Goal: Transaction & Acquisition: Purchase product/service

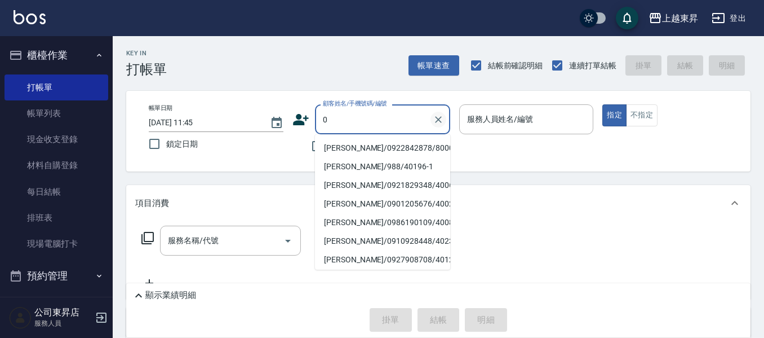
click at [440, 117] on icon "Clear" at bounding box center [438, 119] width 11 height 11
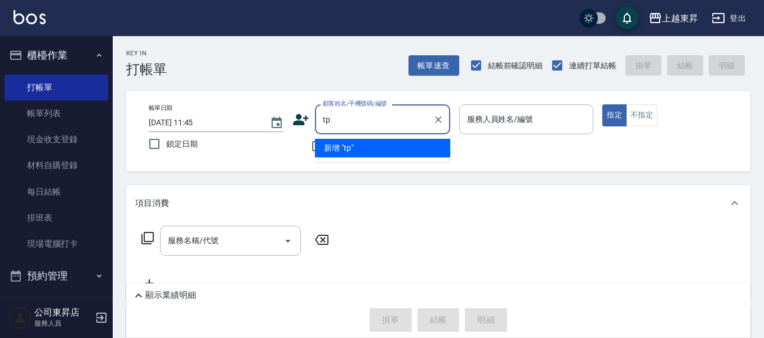
type input "t"
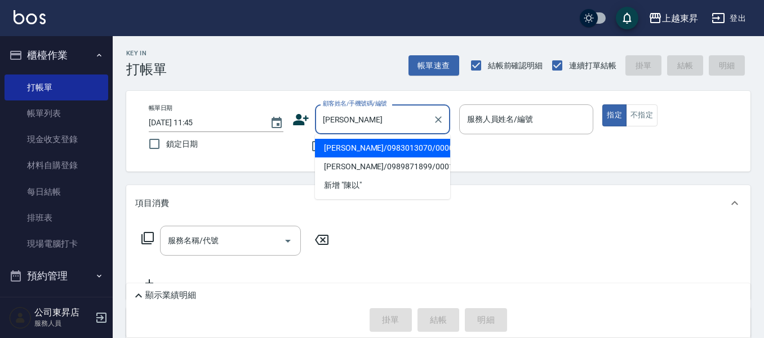
click at [353, 152] on li "[PERSON_NAME]/0983013070/00003" at bounding box center [382, 148] width 135 height 19
type input "[PERSON_NAME]/0983013070/00003"
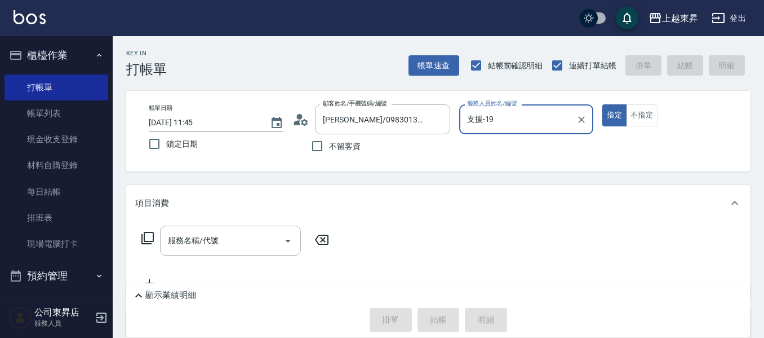
type input "支援-19"
click at [224, 238] on input "服務名稱/代號" at bounding box center [222, 241] width 114 height 20
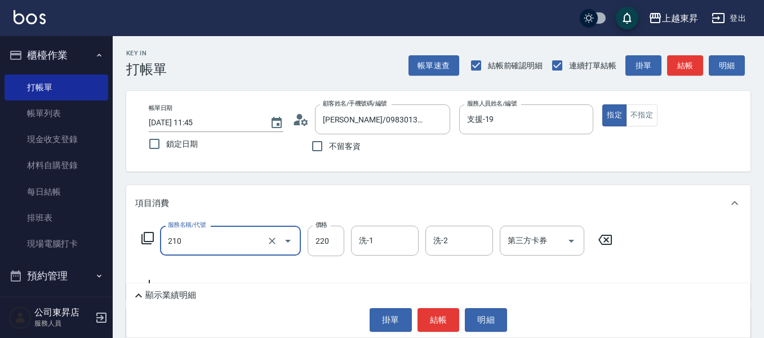
type input "洗髮[220](210)"
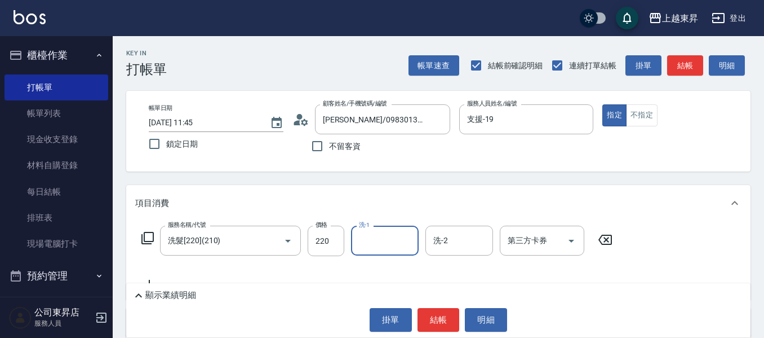
click at [613, 242] on icon at bounding box center [605, 240] width 28 height 14
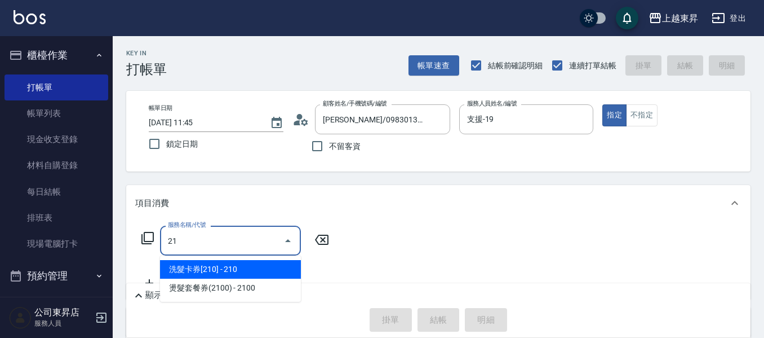
drag, startPoint x: 258, startPoint y: 268, endPoint x: 279, endPoint y: 260, distance: 22.5
click at [258, 268] on span "洗髮卡券[210] - 210" at bounding box center [230, 269] width 141 height 19
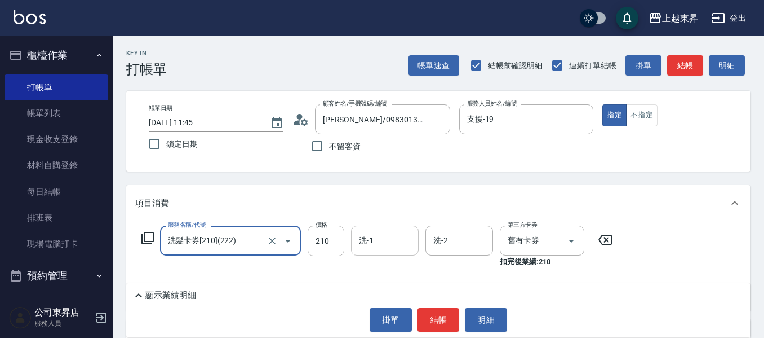
type input "洗髮卡券[210](222)"
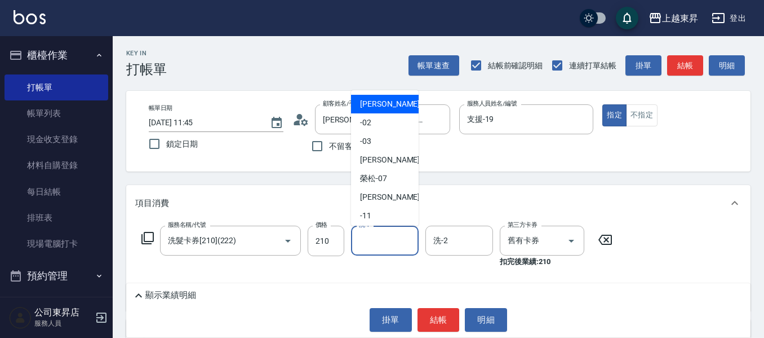
click at [366, 238] on div "洗-1 洗-1" at bounding box center [385, 240] width 68 height 30
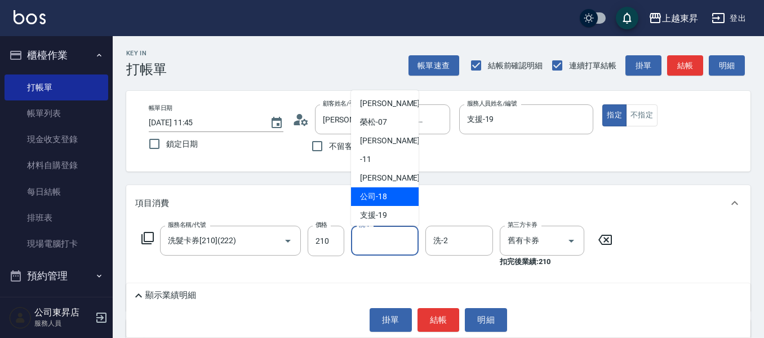
scroll to position [113, 0]
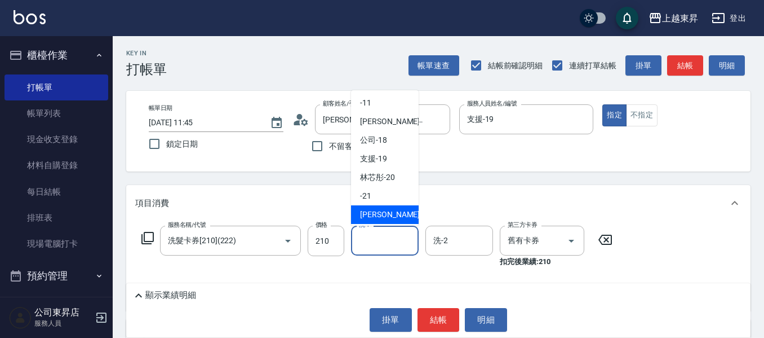
click at [377, 212] on span "[PERSON_NAME]-22" at bounding box center [395, 215] width 71 height 12
type input "[PERSON_NAME]-22"
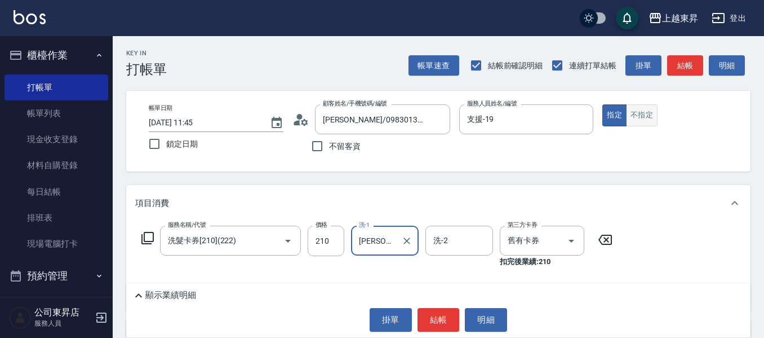
click at [633, 122] on button "不指定" at bounding box center [642, 115] width 32 height 22
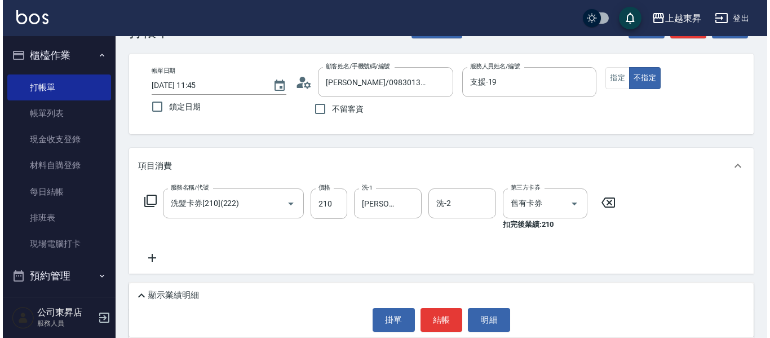
scroll to position [56, 0]
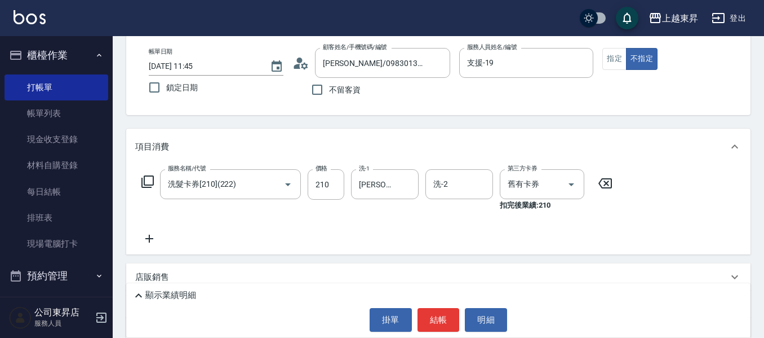
click at [150, 187] on icon at bounding box center [147, 181] width 12 height 12
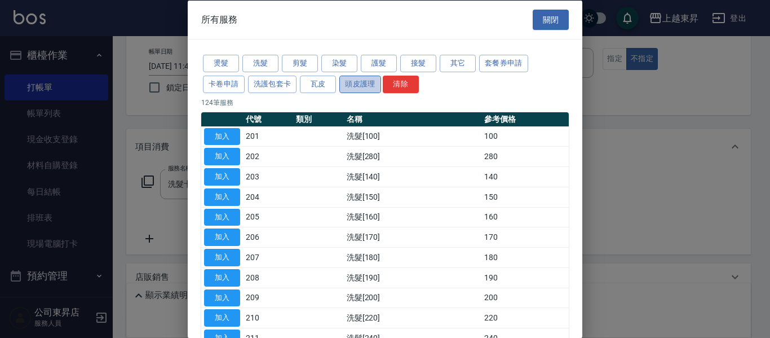
click at [353, 82] on button "頭皮護理" at bounding box center [360, 83] width 42 height 17
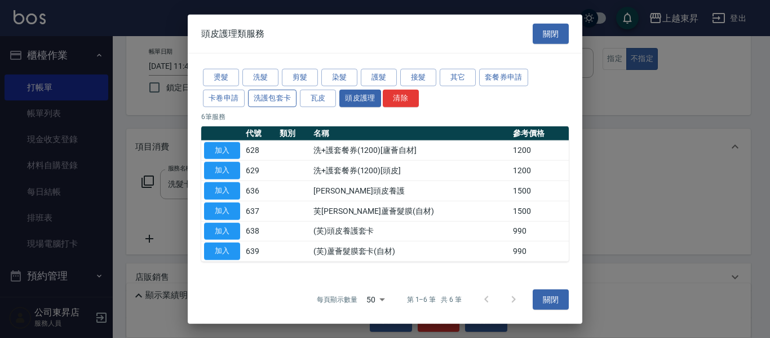
click at [276, 100] on button "洗護包套卡" at bounding box center [272, 97] width 49 height 17
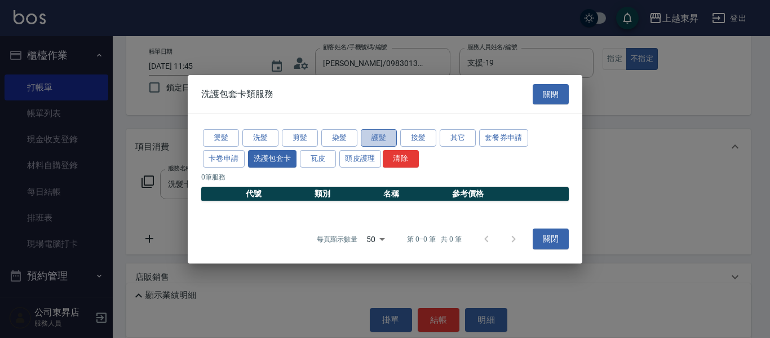
click at [365, 132] on button "護髮" at bounding box center [379, 137] width 36 height 17
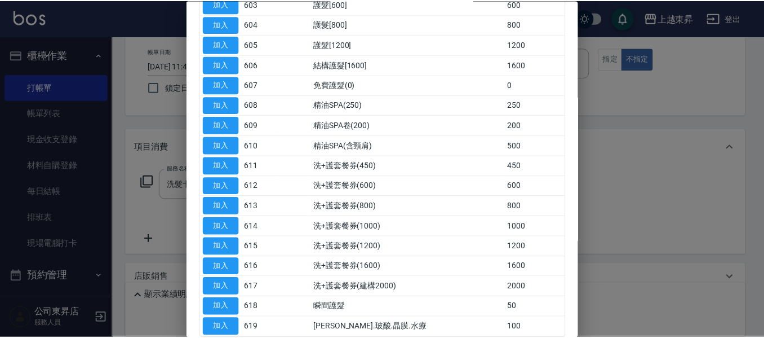
scroll to position [254, 0]
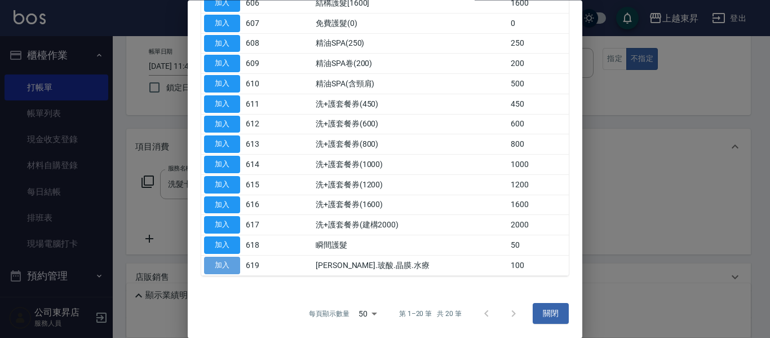
click at [232, 264] on button "加入" at bounding box center [222, 264] width 36 height 17
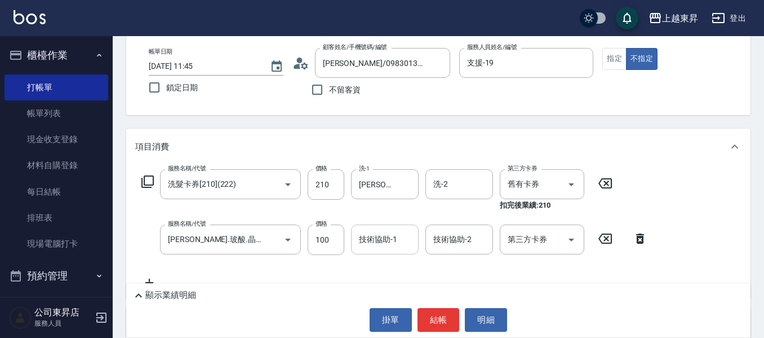
click at [364, 235] on div "技術協助-1 技術協助-1" at bounding box center [385, 239] width 68 height 30
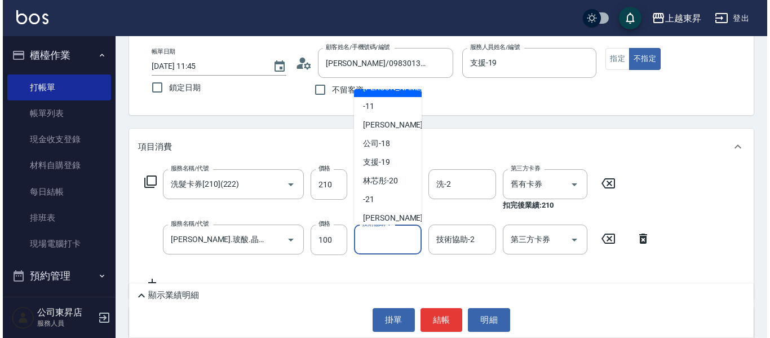
scroll to position [113, 0]
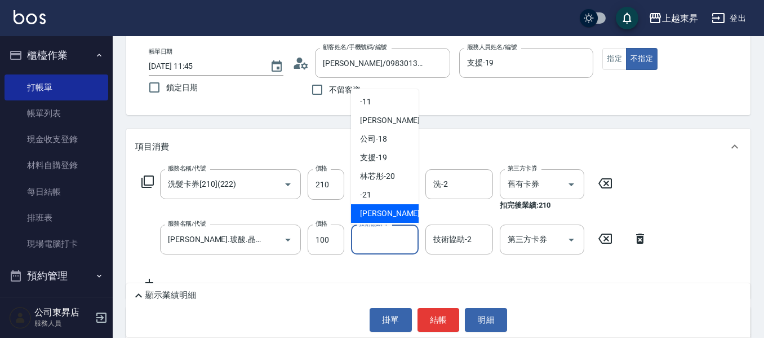
click at [380, 206] on div "[PERSON_NAME]-22" at bounding box center [385, 213] width 68 height 19
type input "[PERSON_NAME]-22"
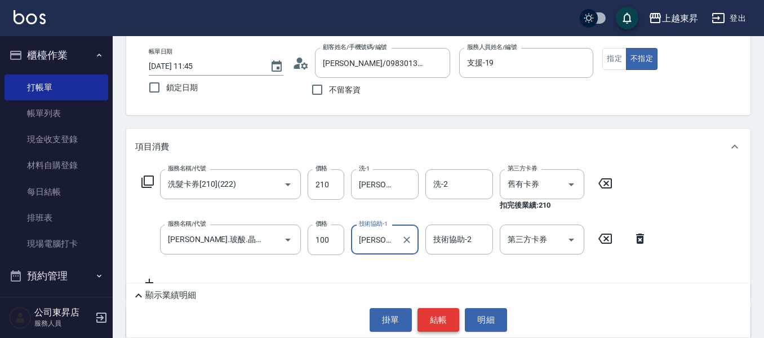
click at [439, 320] on button "結帳" at bounding box center [439, 320] width 42 height 24
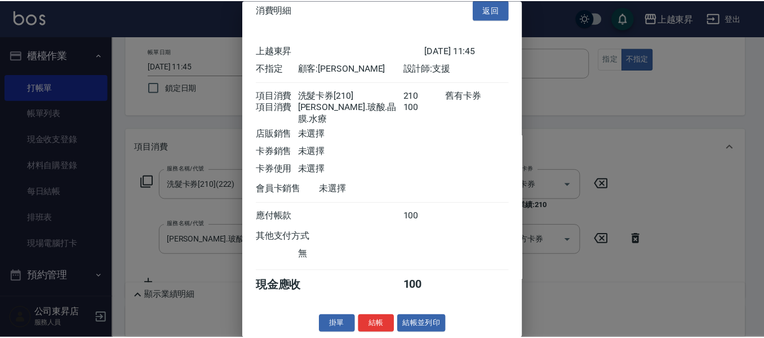
scroll to position [18, 0]
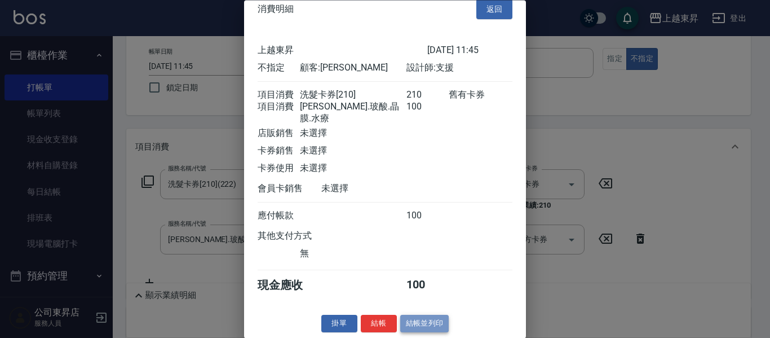
click at [418, 325] on button "結帳並列印" at bounding box center [424, 323] width 49 height 17
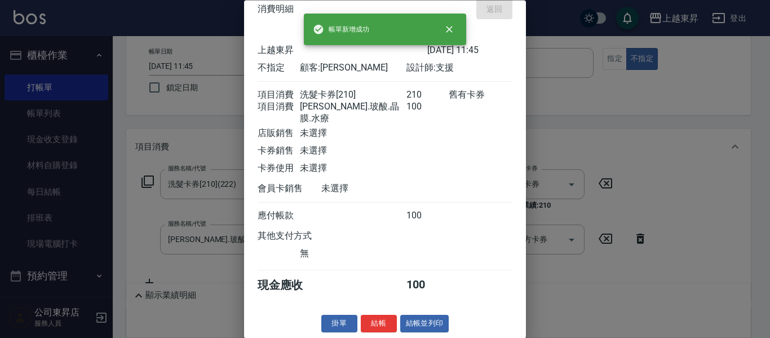
type input "[DATE] 14:08"
